Goal: Information Seeking & Learning: Compare options

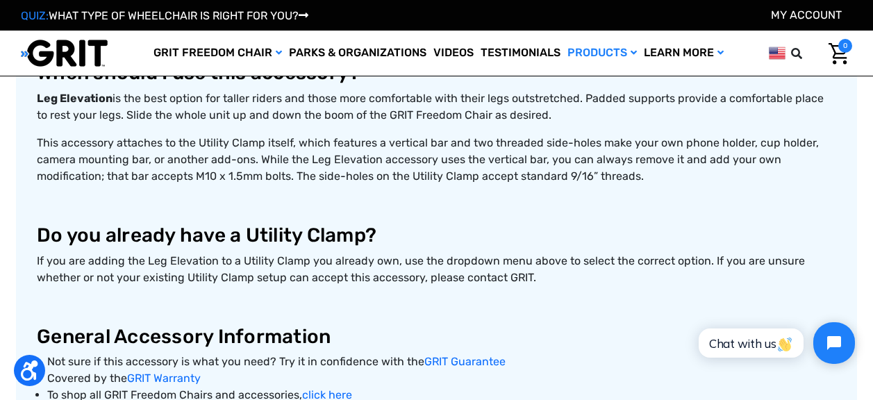
scroll to position [648, 0]
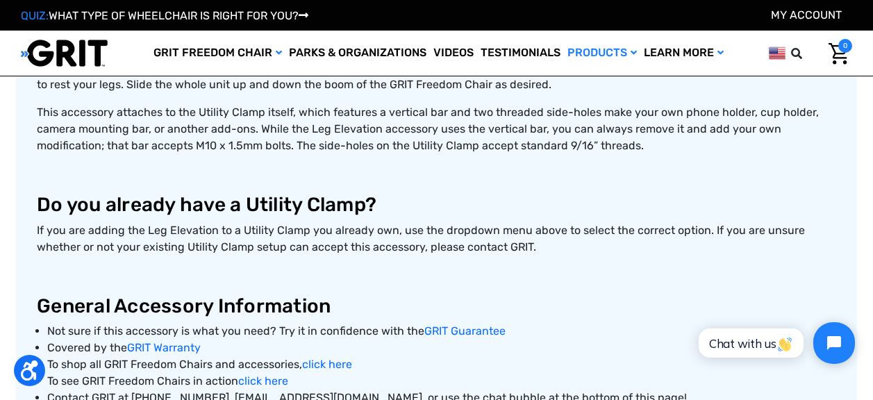
drag, startPoint x: 872, startPoint y: 104, endPoint x: 877, endPoint y: 120, distance: 16.7
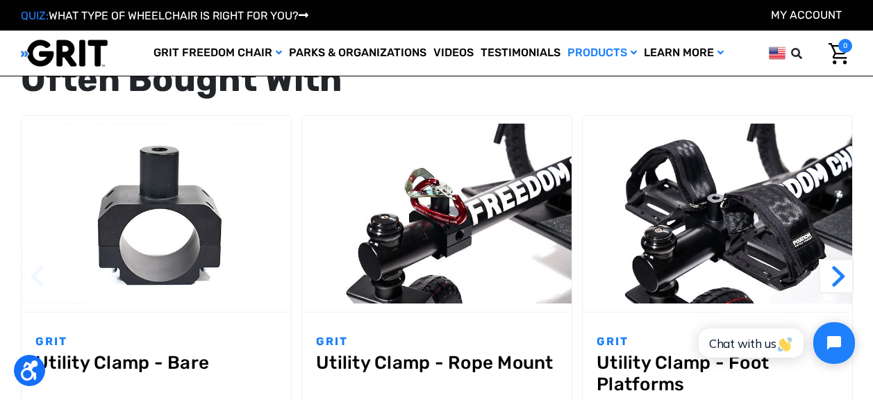
scroll to position [1323, 0]
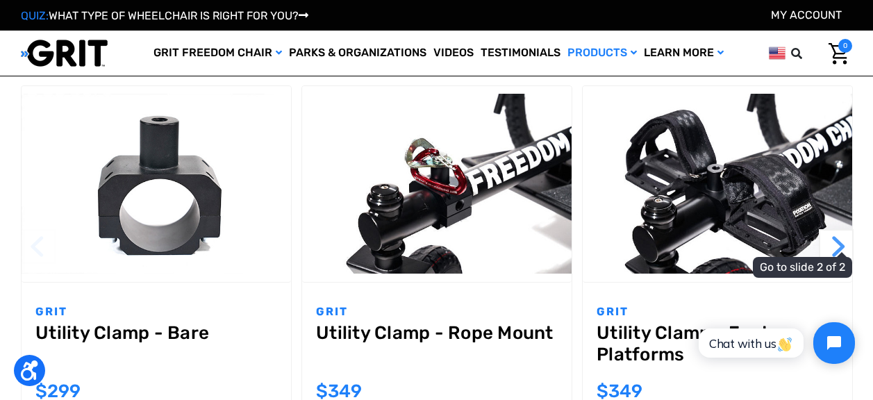
click at [837, 261] on button "Next" at bounding box center [836, 246] width 35 height 35
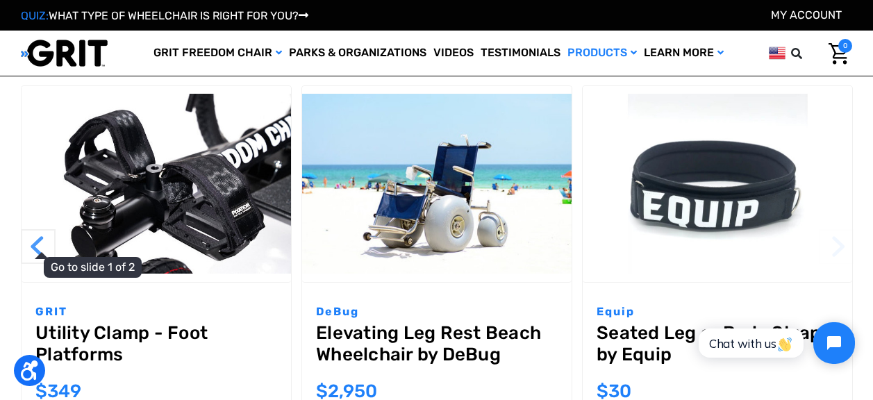
click at [35, 255] on button "Previous" at bounding box center [38, 246] width 35 height 35
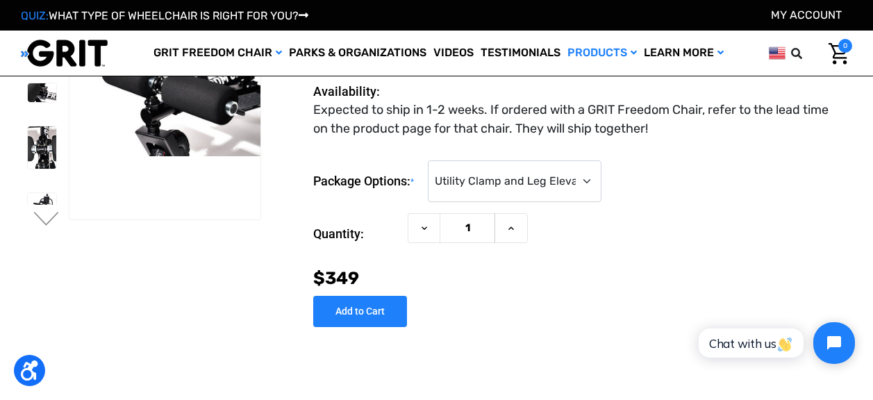
scroll to position [0, 0]
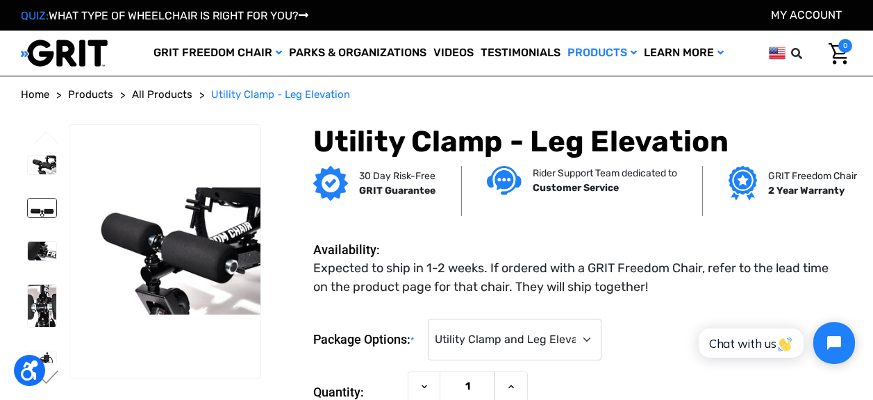
click at [44, 206] on img at bounding box center [42, 208] width 28 height 19
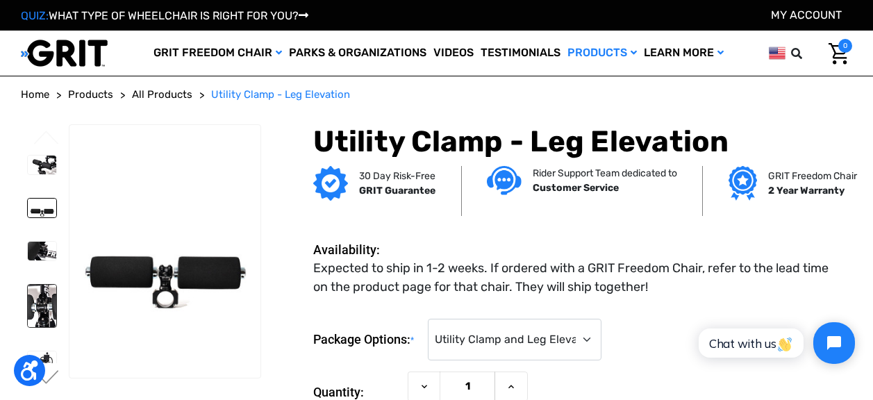
click at [40, 301] on img at bounding box center [42, 306] width 28 height 42
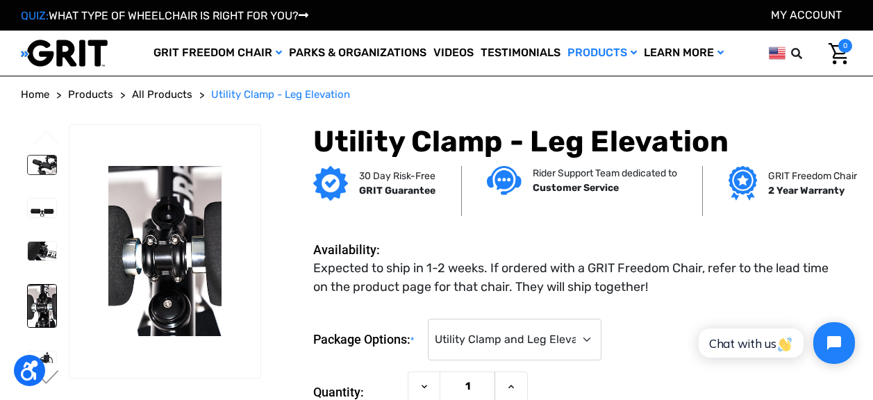
click at [49, 159] on img at bounding box center [42, 165] width 28 height 19
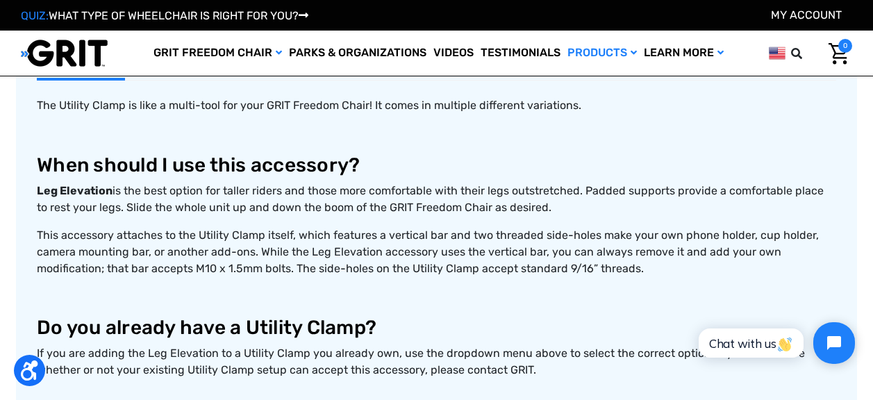
scroll to position [530, 0]
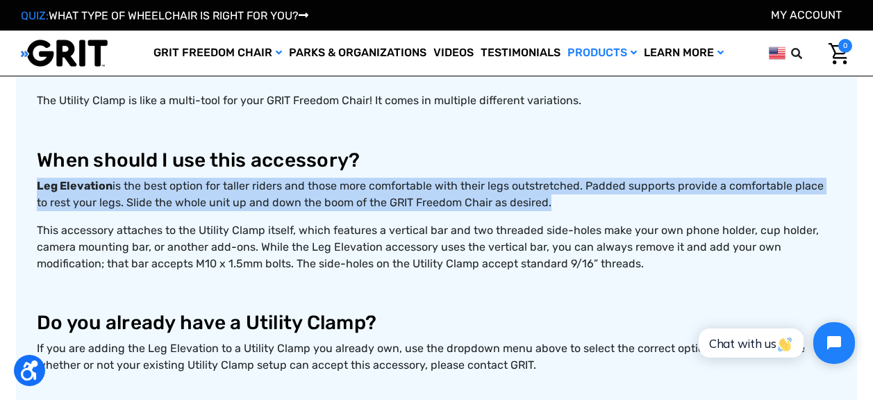
drag, startPoint x: 529, startPoint y: 211, endPoint x: 29, endPoint y: 191, distance: 500.6
click at [29, 191] on article "Utility Clamp - Leg Elevation Description The Utility Clamp is like a multi-too…" at bounding box center [436, 263] width 841 height 597
copy span "Leg Elevation is the best option for taller riders and those more comfortable w…"
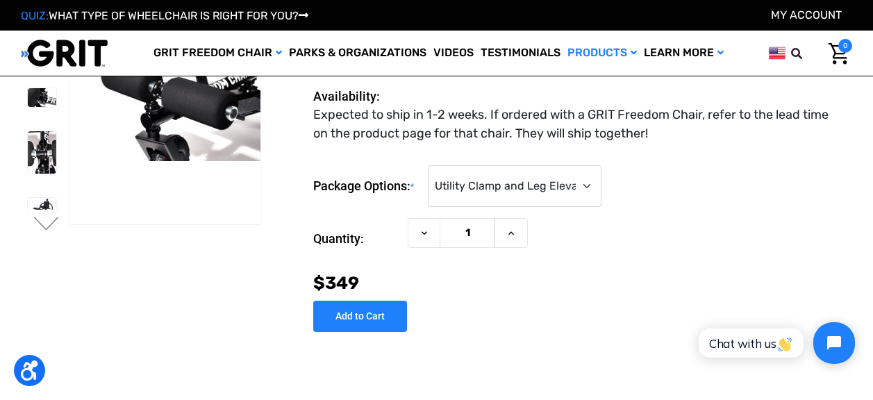
scroll to position [97, 0]
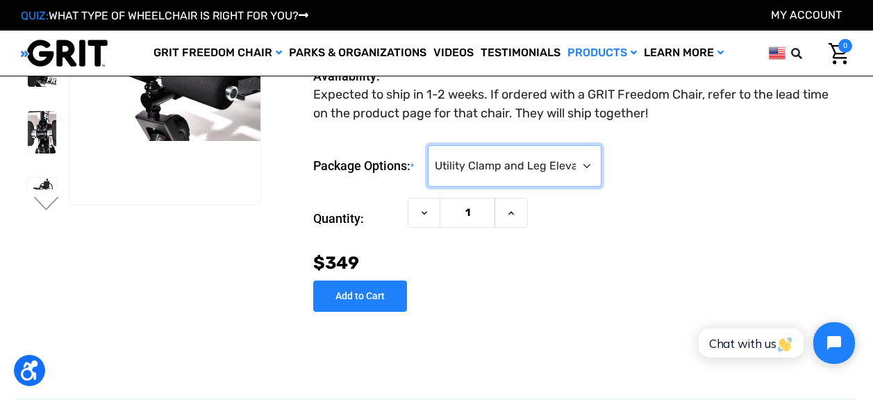
click at [590, 166] on select "Choose Options Utility Clamp and Leg Elevation ($349) Leg Elevation Only (No Ut…" at bounding box center [515, 166] width 174 height 42
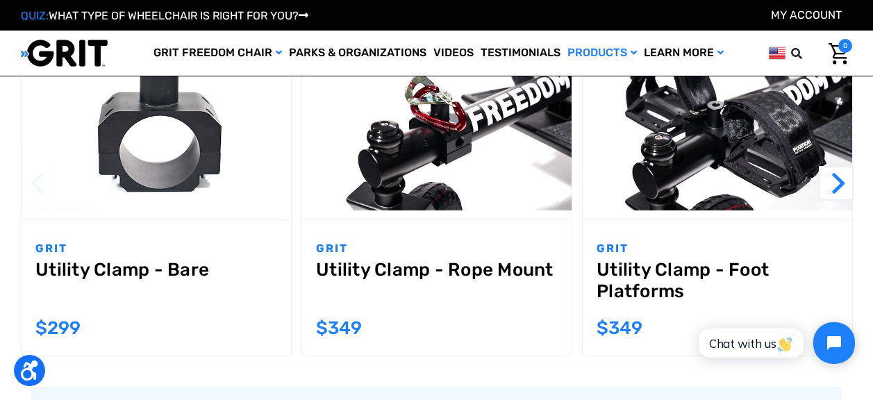
scroll to position [1391, 0]
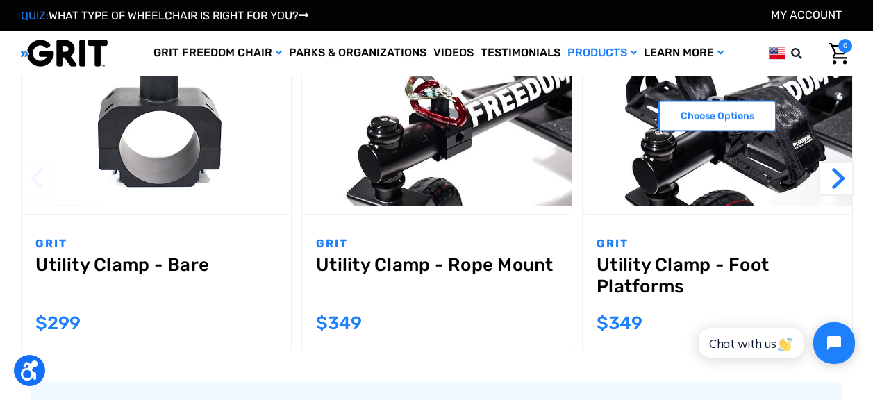
click at [768, 158] on img "Utility Clamp - Foot Platforms,$349.00\a" at bounding box center [718, 116] width 270 height 180
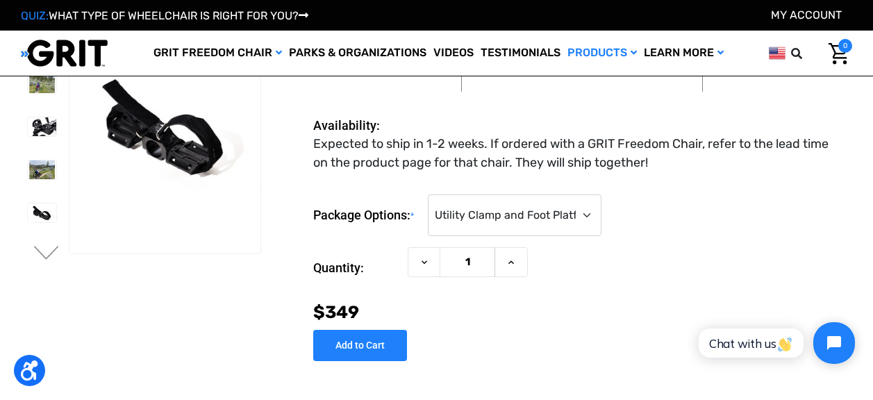
scroll to position [43, 0]
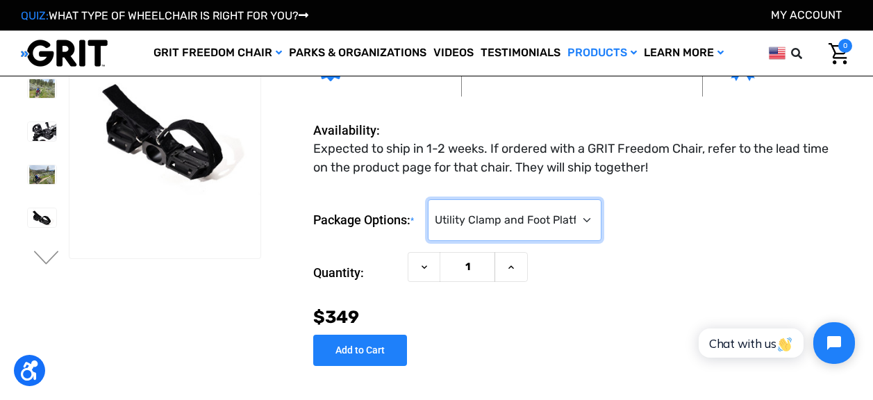
click at [591, 219] on select "Choose Options Utility Clamp and Foot Platforms ($349) Foot Platforms Only (No …" at bounding box center [515, 220] width 174 height 42
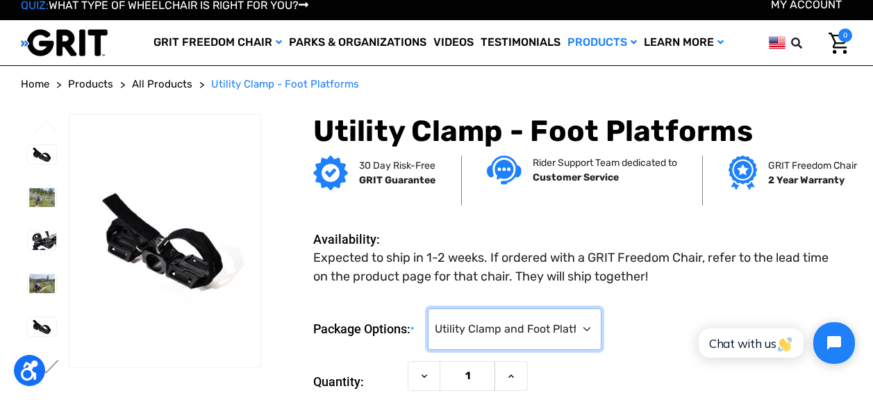
scroll to position [0, 0]
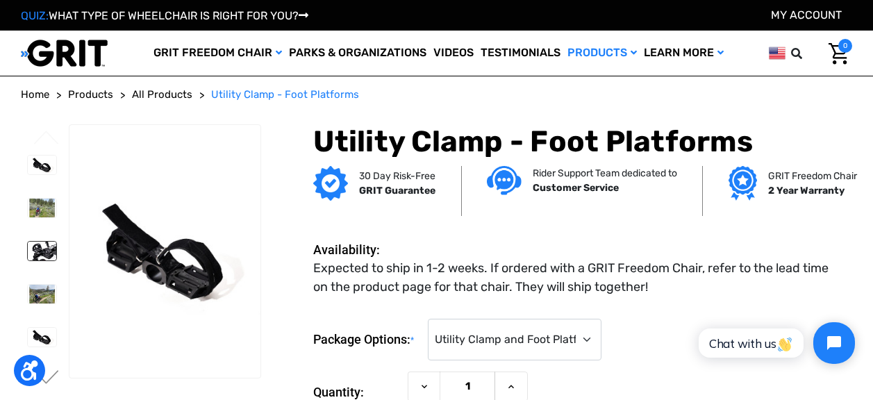
click at [47, 250] on img at bounding box center [42, 251] width 28 height 19
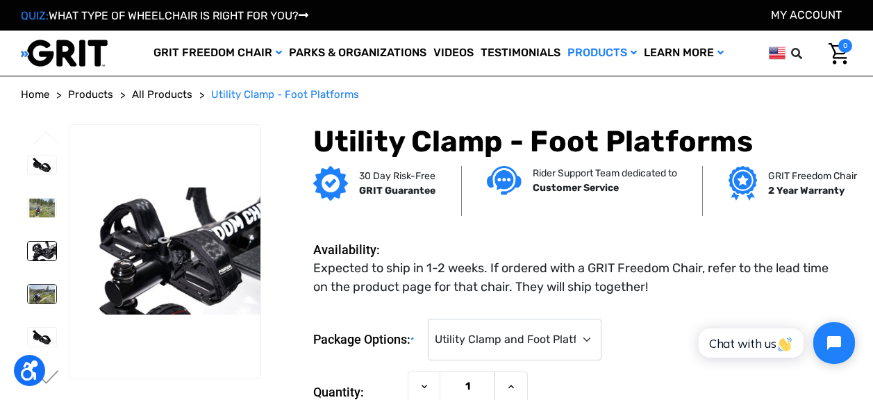
click at [44, 289] on img at bounding box center [42, 294] width 28 height 19
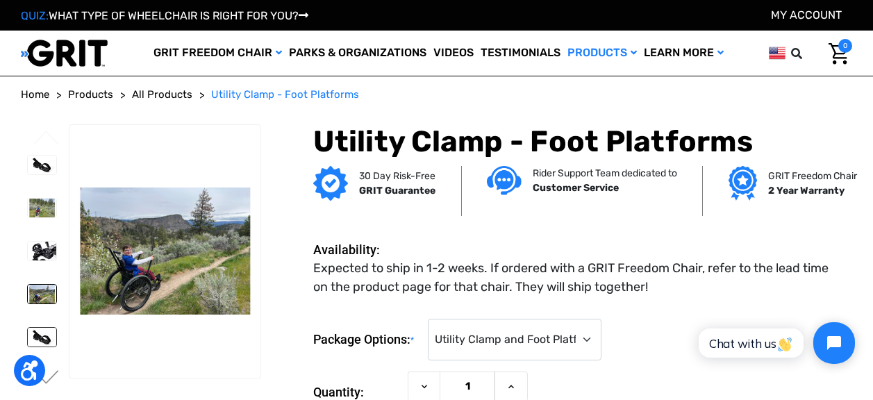
click at [46, 338] on img at bounding box center [42, 337] width 28 height 19
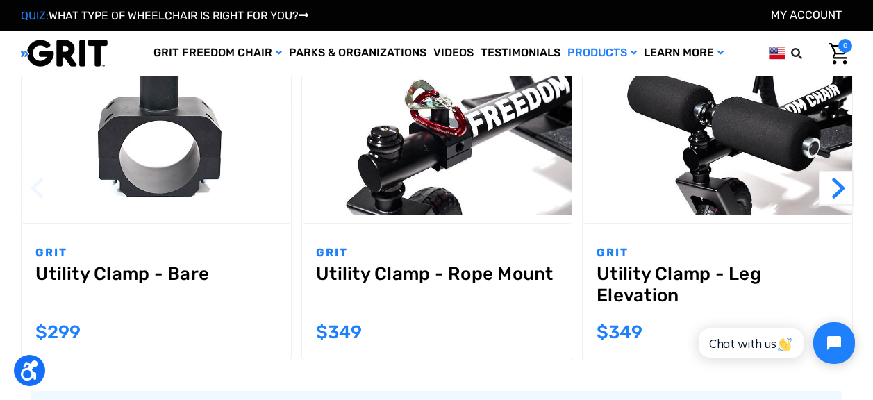
scroll to position [1385, 0]
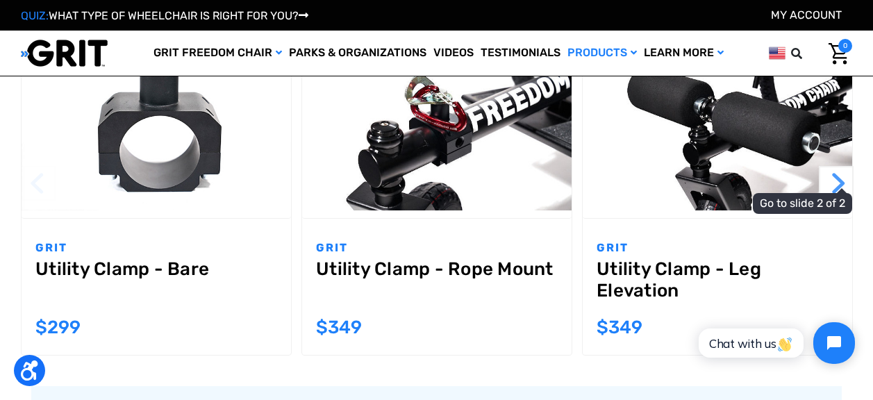
click at [835, 197] on button "Next" at bounding box center [836, 183] width 35 height 35
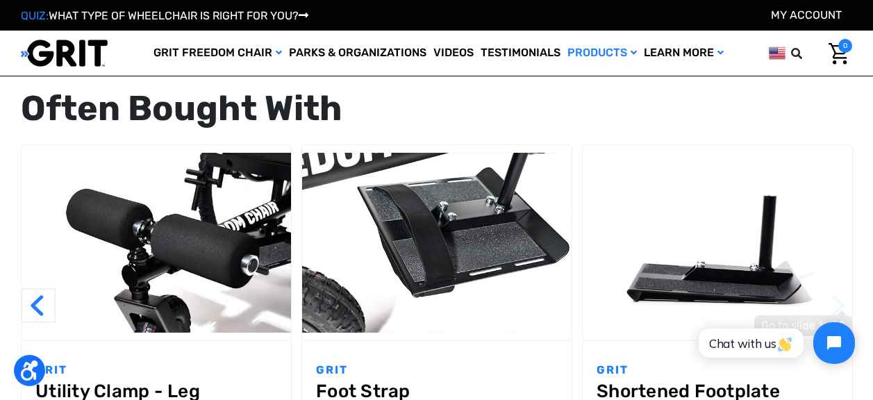
scroll to position [1268, 0]
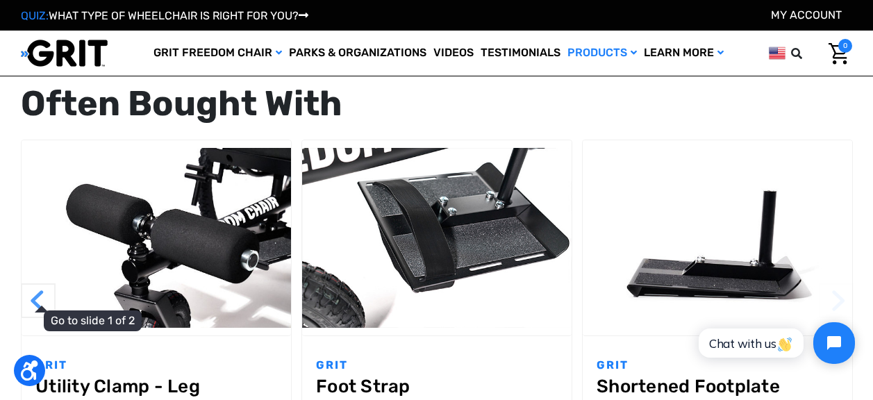
click at [35, 311] on button "Previous" at bounding box center [38, 300] width 35 height 35
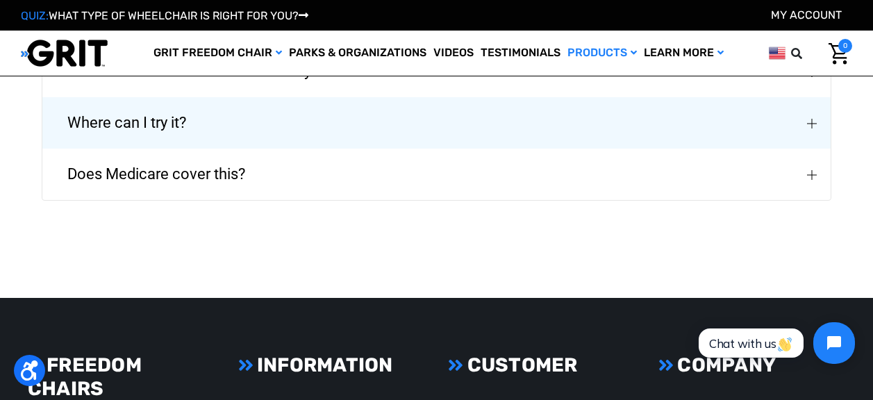
scroll to position [2188, 0]
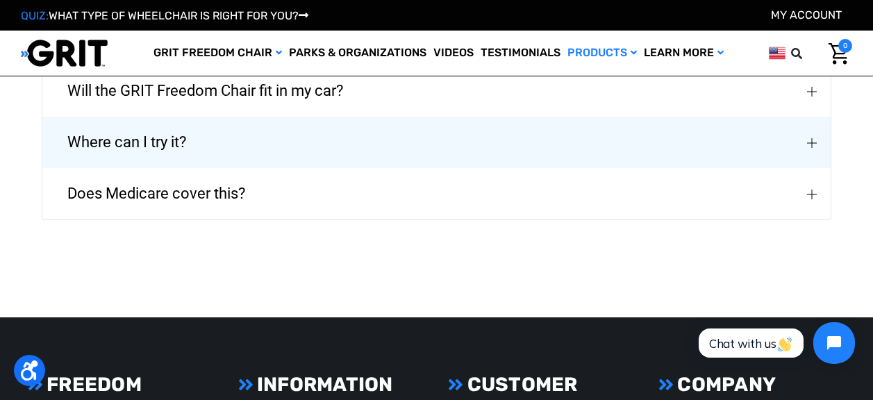
click at [810, 199] on img "Does Medicare cover this?" at bounding box center [812, 195] width 10 height 10
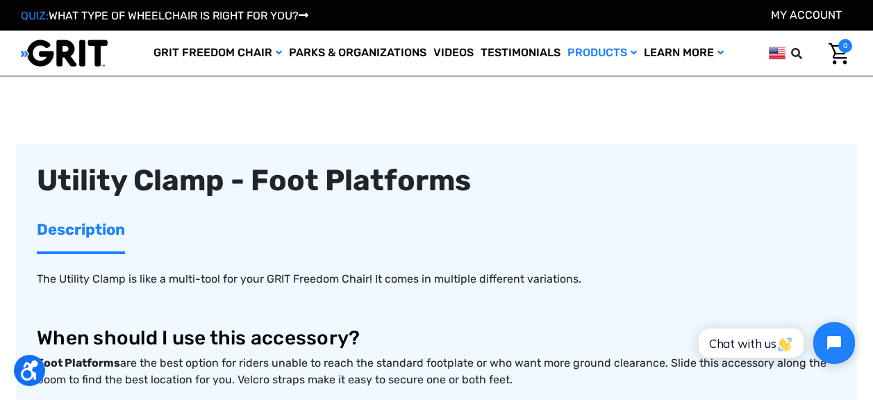
scroll to position [367, 0]
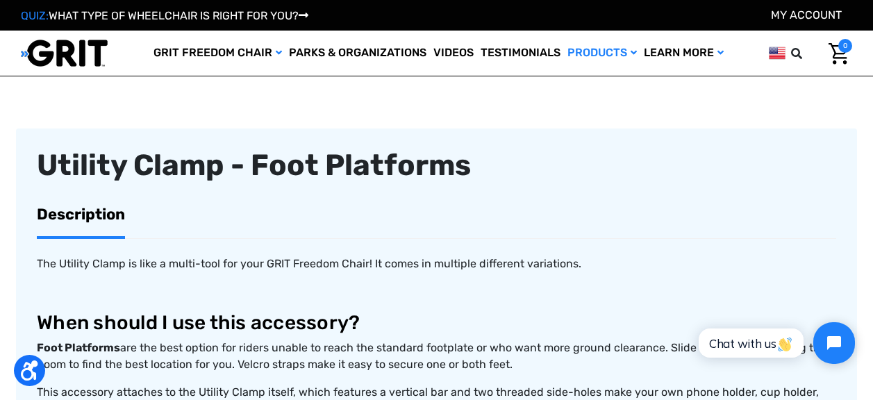
click at [113, 224] on link "Description" at bounding box center [81, 214] width 88 height 44
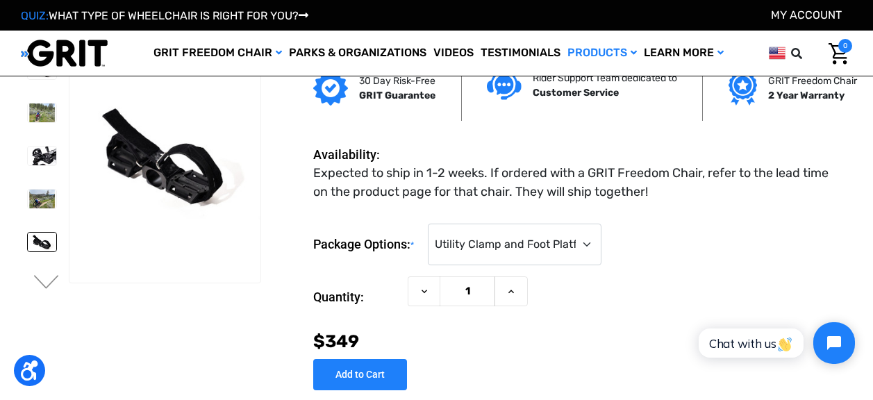
scroll to position [0, 0]
